Goal: Information Seeking & Learning: Learn about a topic

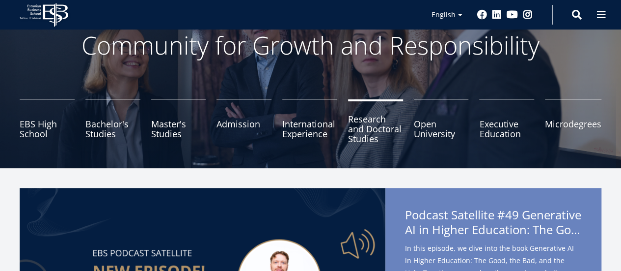
click at [364, 126] on link "Research and Doctoral Studies" at bounding box center [375, 123] width 55 height 49
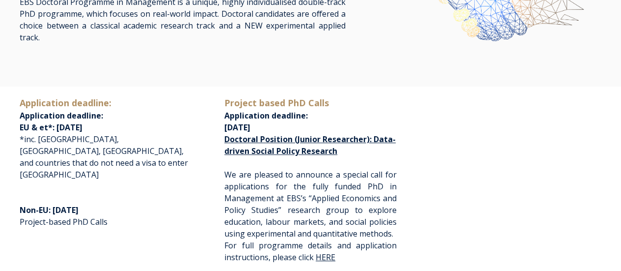
scroll to position [151, 0]
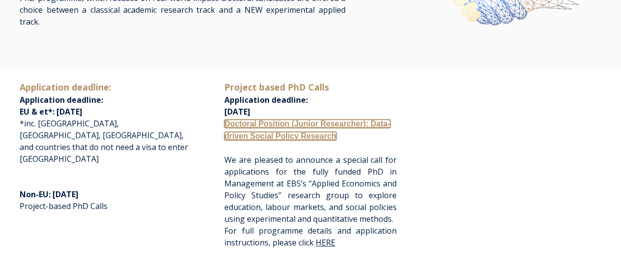
click at [273, 120] on link "Doctoral Position (Junior Researcher): Data-driven Social Policy Research" at bounding box center [307, 129] width 166 height 21
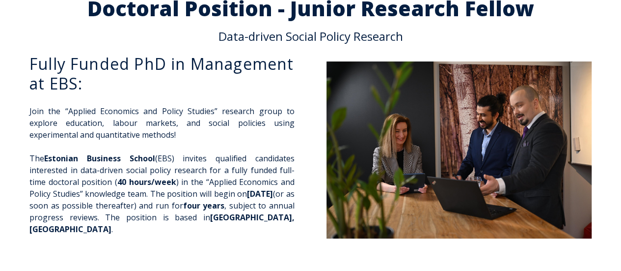
scroll to position [48, 0]
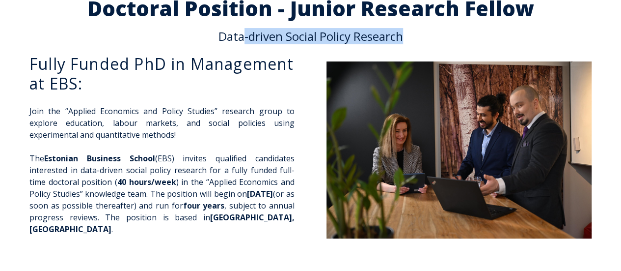
drag, startPoint x: 240, startPoint y: 34, endPoint x: 405, endPoint y: 32, distance: 165.0
click at [405, 32] on p "Data-driven Social Policy Research" at bounding box center [311, 36] width 582 height 12
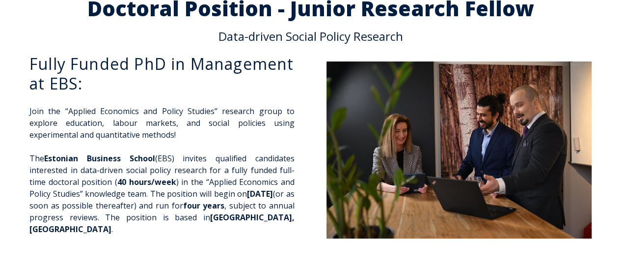
click at [227, 38] on p "Data-driven Social Policy Research" at bounding box center [311, 36] width 582 height 12
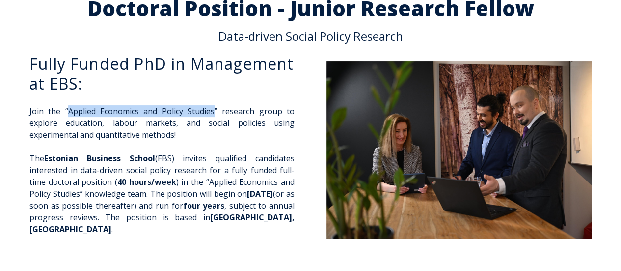
drag, startPoint x: 68, startPoint y: 110, endPoint x: 216, endPoint y: 111, distance: 147.8
click at [216, 111] on p "Join the “Applied Economics and Policy Studies” research group to explore educa…" at bounding box center [161, 122] width 265 height 35
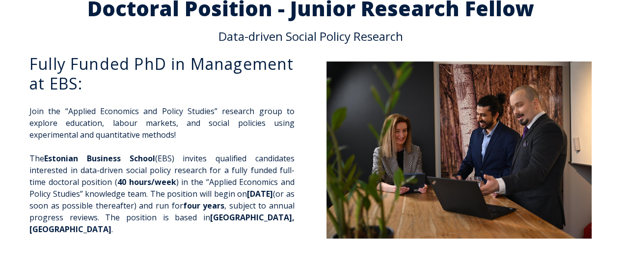
click at [142, 121] on p "Join the “Applied Economics and Policy Studies” research group to explore educa…" at bounding box center [161, 122] width 265 height 35
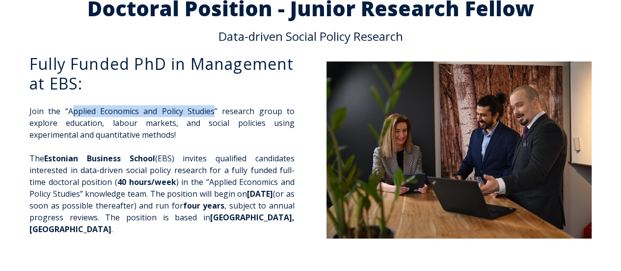
drag, startPoint x: 214, startPoint y: 110, endPoint x: 71, endPoint y: 105, distance: 143.0
click at [71, 105] on p "Join the “Applied Economics and Policy Studies” research group to explore educa…" at bounding box center [161, 122] width 265 height 35
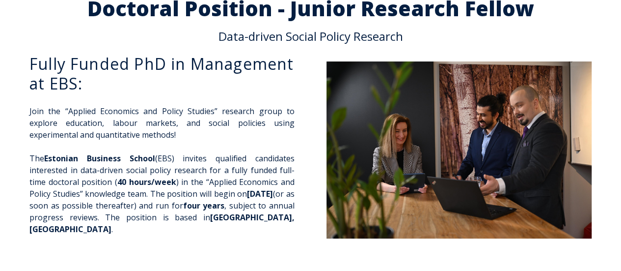
click at [77, 125] on p "Join the “Applied Economics and Policy Studies” research group to explore educa…" at bounding box center [161, 122] width 265 height 35
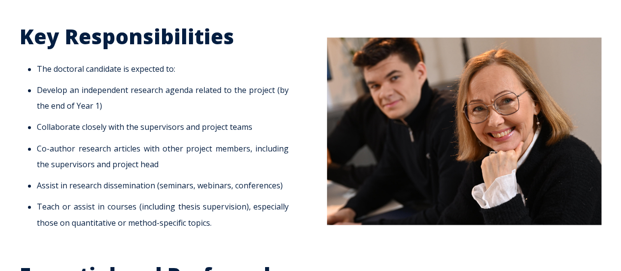
scroll to position [704, 0]
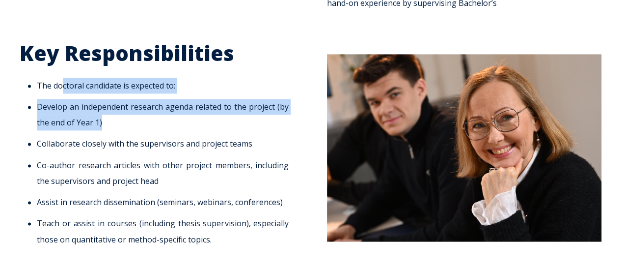
drag, startPoint x: 63, startPoint y: 60, endPoint x: 104, endPoint y: 103, distance: 59.0
click at [104, 103] on ul "The doctoral candidate is expected to: Develop an independent research agenda r…" at bounding box center [157, 162] width 274 height 169
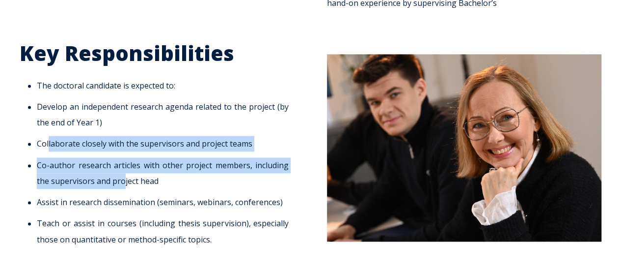
drag, startPoint x: 49, startPoint y: 120, endPoint x: 133, endPoint y: 173, distance: 99.3
click at [133, 173] on ul "The doctoral candidate is expected to: Develop an independent research agenda r…" at bounding box center [157, 162] width 274 height 169
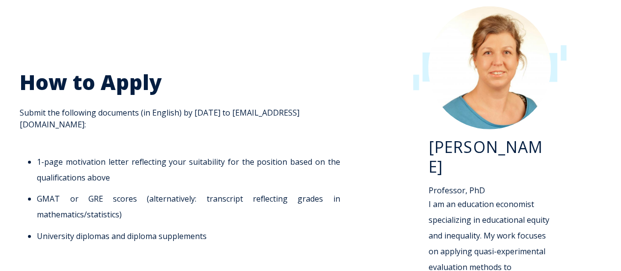
scroll to position [1353, 0]
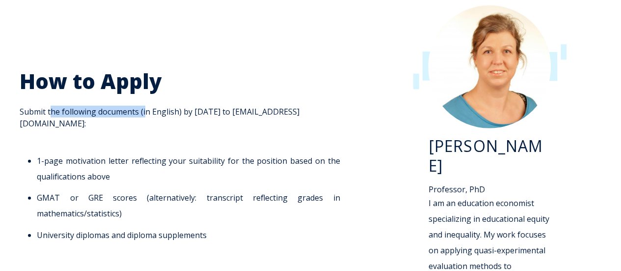
drag, startPoint x: 47, startPoint y: 79, endPoint x: 142, endPoint y: 72, distance: 95.0
click at [142, 72] on div "How to Apply Submit the following documents (in English) by 1 November 2025 to …" at bounding box center [183, 155] width 326 height 174
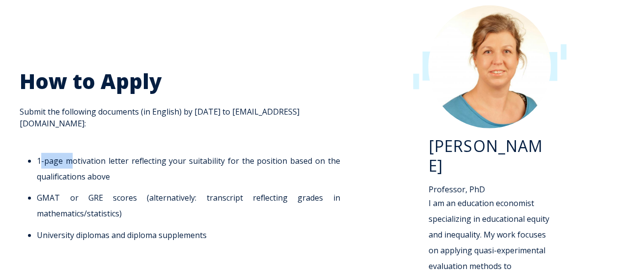
drag, startPoint x: 71, startPoint y: 127, endPoint x: 40, endPoint y: 128, distance: 31.0
click at [40, 153] on li "1-page motivation letter reflecting your suitability for the position based on …" at bounding box center [188, 168] width 303 height 31
click at [129, 153] on li "1-page motivation letter reflecting your suitability for the position based on …" at bounding box center [188, 168] width 303 height 31
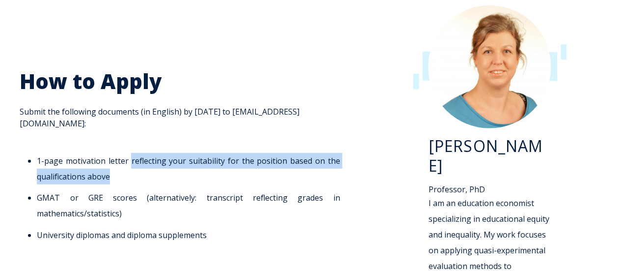
drag, startPoint x: 130, startPoint y: 126, endPoint x: 109, endPoint y: 142, distance: 26.3
click at [109, 153] on li "1-page motivation letter reflecting your suitability for the position based on …" at bounding box center [188, 168] width 303 height 31
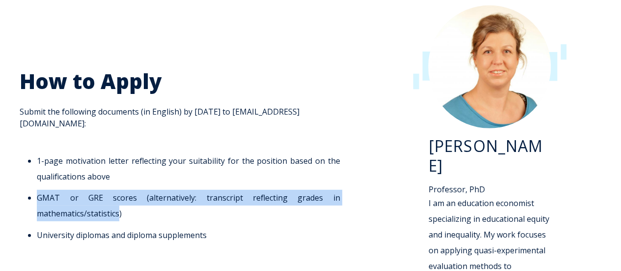
drag, startPoint x: 37, startPoint y: 164, endPoint x: 119, endPoint y: 179, distance: 83.0
click at [119, 190] on li "GMAT or GRE scores (alternatively: transcript reflecting grades in mathematics/…" at bounding box center [188, 205] width 303 height 31
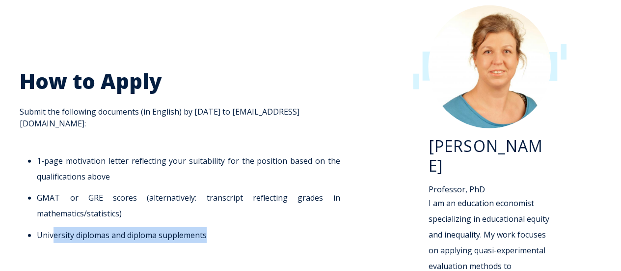
drag, startPoint x: 53, startPoint y: 199, endPoint x: 215, endPoint y: 192, distance: 162.2
click at [215, 192] on ul "1-page motivation letter reflecting your suitability for the position based on …" at bounding box center [183, 197] width 326 height 89
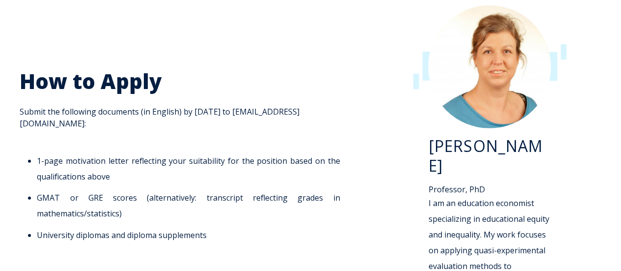
click at [156, 190] on li "GMAT or GRE scores (alternatively: transcript reflecting grades in mathematics/…" at bounding box center [188, 205] width 303 height 31
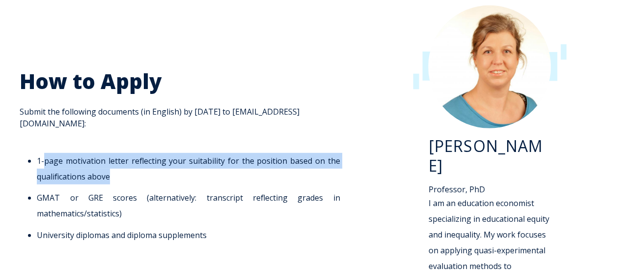
drag, startPoint x: 44, startPoint y: 126, endPoint x: 113, endPoint y: 146, distance: 71.6
click at [113, 153] on li "1-page motivation letter reflecting your suitability for the position based on …" at bounding box center [188, 168] width 303 height 31
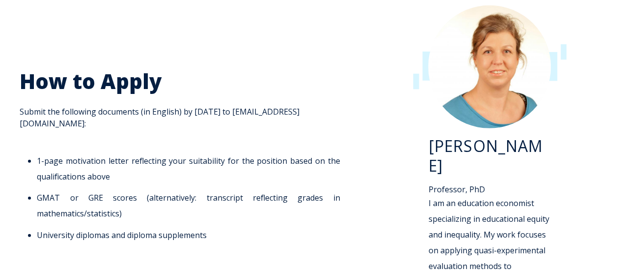
click at [40, 153] on li "1-page motivation letter reflecting your suitability for the position based on …" at bounding box center [188, 168] width 303 height 31
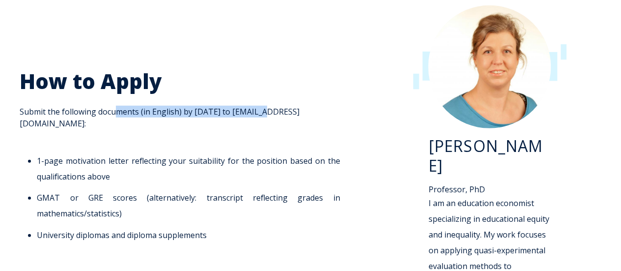
drag, startPoint x: 111, startPoint y: 80, endPoint x: 264, endPoint y: 76, distance: 152.8
click at [264, 76] on span "How to Apply Submit the following documents (in English) by 1 November 2025 to …" at bounding box center [183, 155] width 326 height 174
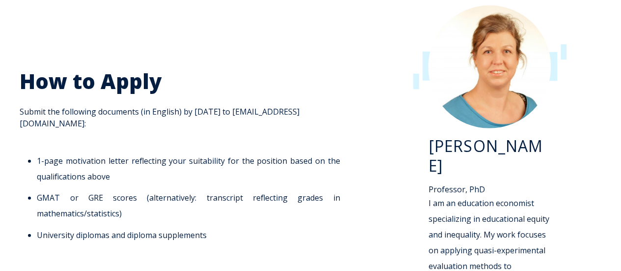
click at [97, 78] on span "How to Apply Submit the following documents (in English) by 1 November 2025 to …" at bounding box center [183, 155] width 326 height 174
drag, startPoint x: 266, startPoint y: 77, endPoint x: 191, endPoint y: 75, distance: 75.6
click at [191, 75] on span "How to Apply Submit the following documents (in English) by 1 November 2025 to …" at bounding box center [183, 155] width 326 height 174
click at [187, 153] on li "1-page motivation letter reflecting your suitability for the position based on …" at bounding box center [188, 168] width 303 height 31
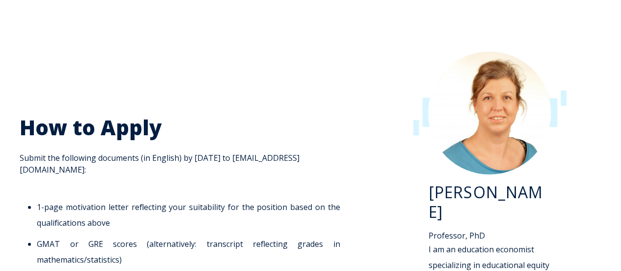
scroll to position [1307, 0]
drag, startPoint x: 182, startPoint y: 247, endPoint x: 120, endPoint y: 245, distance: 62.4
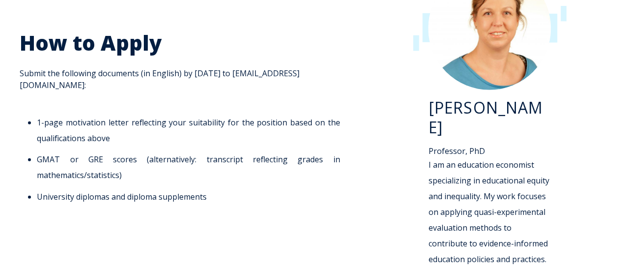
scroll to position [1393, 0]
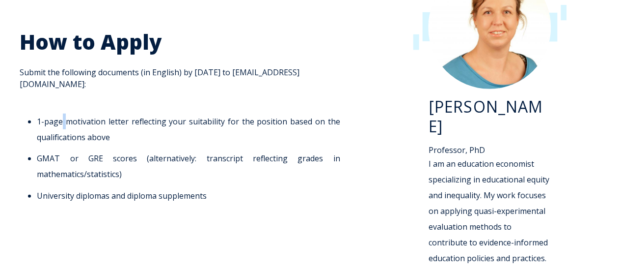
click at [65, 113] on li "1-page motivation letter reflecting your suitability for the position based on …" at bounding box center [188, 128] width 303 height 31
click at [111, 188] on li "University diplomas and diploma supplements" at bounding box center [188, 196] width 303 height 16
click at [129, 188] on li "University diplomas and diploma supplements" at bounding box center [188, 196] width 303 height 16
click at [160, 188] on li "University diplomas and diploma supplements" at bounding box center [188, 196] width 303 height 16
drag, startPoint x: 205, startPoint y: 163, endPoint x: 160, endPoint y: 159, distance: 45.3
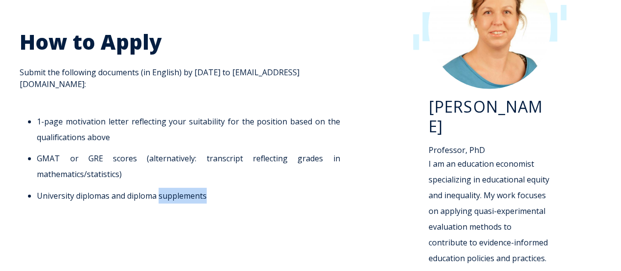
click at [160, 188] on li "University diplomas and diploma supplements" at bounding box center [188, 196] width 303 height 16
click at [128, 188] on li "University diplomas and diploma supplements" at bounding box center [188, 196] width 303 height 16
click at [77, 188] on li "University diplomas and diploma supplements" at bounding box center [188, 196] width 303 height 16
click at [90, 188] on li "University diplomas and diploma supplements" at bounding box center [188, 196] width 303 height 16
click at [112, 188] on li "University diplomas and diploma supplements" at bounding box center [188, 196] width 303 height 16
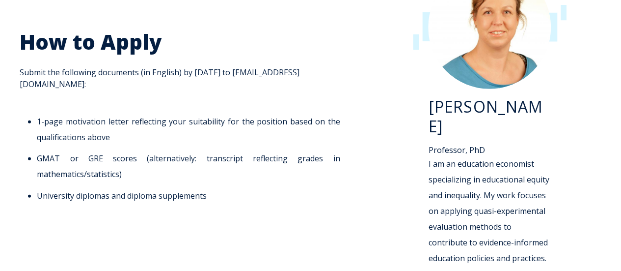
click at [139, 188] on li "University diplomas and diploma supplements" at bounding box center [188, 196] width 303 height 16
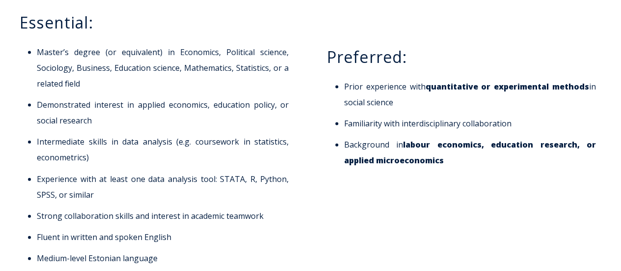
scroll to position [1060, 0]
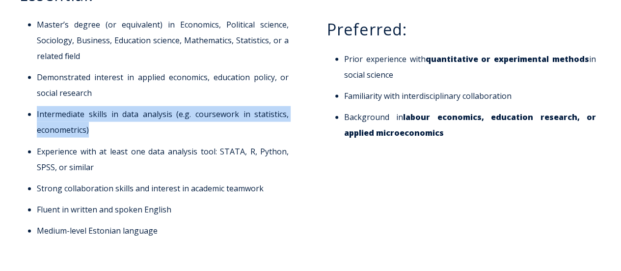
drag, startPoint x: 36, startPoint y: 90, endPoint x: 93, endPoint y: 110, distance: 60.1
click at [93, 110] on li "Intermediate skills in data analysis (e.g. coursework in statistics, econometri…" at bounding box center [163, 121] width 252 height 31
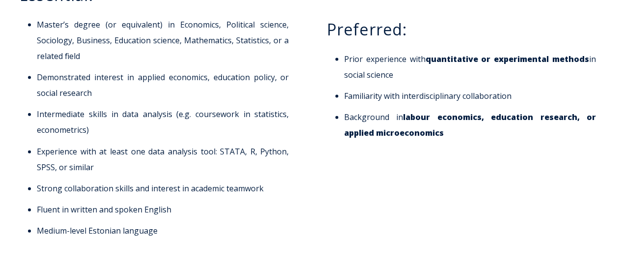
click at [61, 143] on li "Experience with at least one data analysis tool: STATA, R, Python, SPSS, or sim…" at bounding box center [163, 158] width 252 height 31
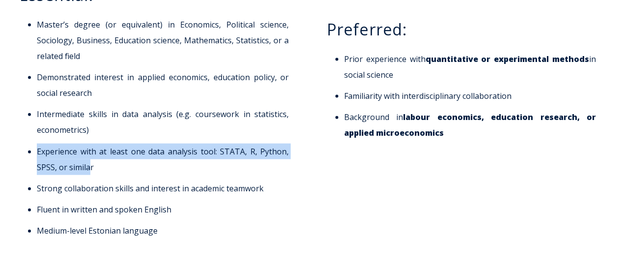
drag, startPoint x: 37, startPoint y: 128, endPoint x: 91, endPoint y: 146, distance: 56.4
click at [91, 146] on li "Experience with at least one data analysis tool: STATA, R, Python, SPSS, or sim…" at bounding box center [163, 158] width 252 height 31
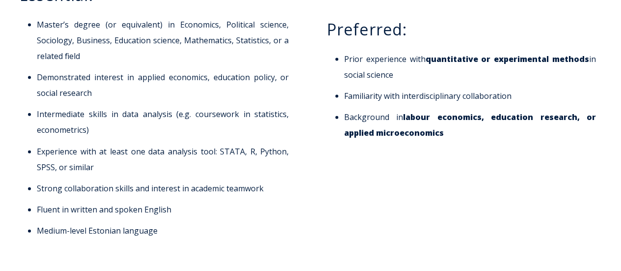
click at [153, 180] on li "Strong collaboration skills and interest in academic teamwork" at bounding box center [163, 188] width 252 height 16
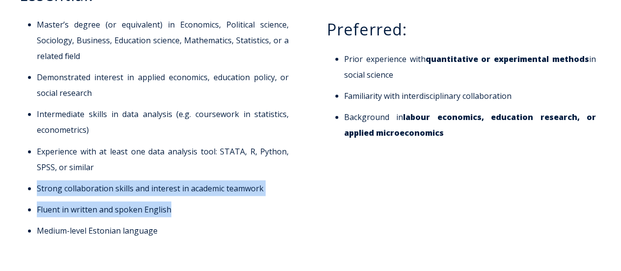
drag, startPoint x: 37, startPoint y: 163, endPoint x: 179, endPoint y: 180, distance: 142.5
click at [179, 180] on ul "Master’s degree (or equivalent) in Economics, Political science, Sociology, Bus…" at bounding box center [157, 127] width 274 height 221
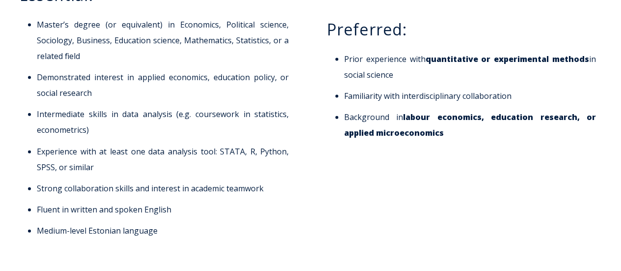
click at [115, 222] on li "Medium-level Estonian language" at bounding box center [163, 230] width 252 height 16
drag, startPoint x: 155, startPoint y: 207, endPoint x: 36, endPoint y: 202, distance: 118.4
click at [37, 222] on li "Medium-level Estonian language" at bounding box center [163, 230] width 252 height 16
click at [65, 180] on li "Strong collaboration skills and interest in academic teamwork" at bounding box center [163, 188] width 252 height 16
click at [58, 201] on li "Fluent in written and spoken English" at bounding box center [163, 209] width 252 height 16
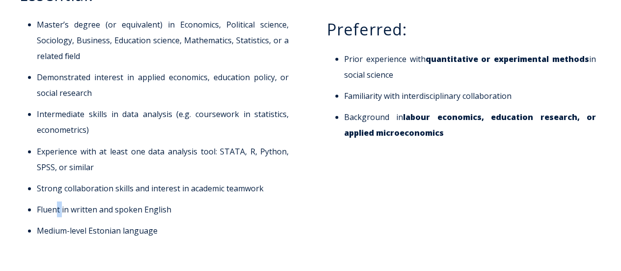
click at [58, 201] on li "Fluent in written and spoken English" at bounding box center [163, 209] width 252 height 16
click at [94, 201] on li "Fluent in written and spoken English" at bounding box center [163, 209] width 252 height 16
click at [97, 201] on li "Fluent in written and spoken English" at bounding box center [163, 209] width 252 height 16
click at [114, 201] on li "Fluent in written and spoken English" at bounding box center [163, 209] width 252 height 16
click at [142, 201] on li "Fluent in written and spoken English" at bounding box center [163, 209] width 252 height 16
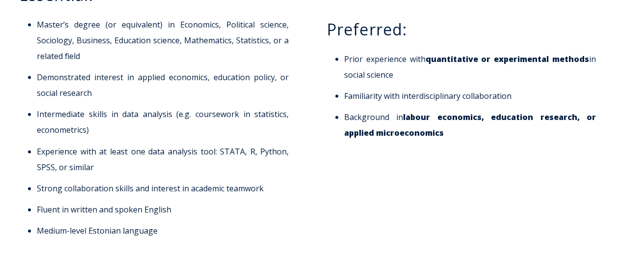
click at [160, 106] on li "Intermediate skills in data analysis (e.g. coursework in statistics, econometri…" at bounding box center [163, 121] width 252 height 31
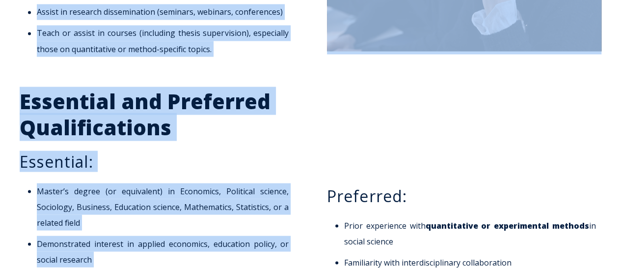
scroll to position [815, 0]
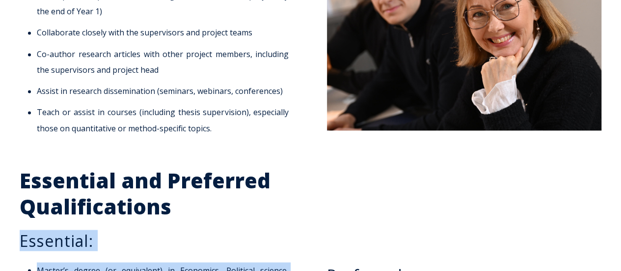
drag, startPoint x: 158, startPoint y: 209, endPoint x: 19, endPoint y: 203, distance: 139.6
copy span "Essential: Master’s degree (or equivalent) in Economics, Political science, Soc…"
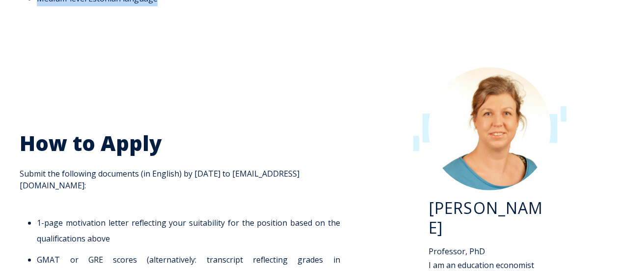
scroll to position [1289, 0]
